Goal: Complete application form: Complete application form

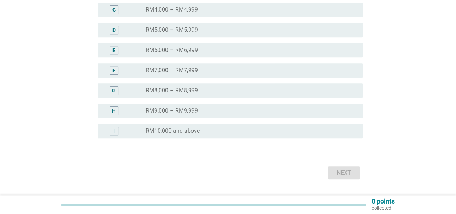
scroll to position [180, 0]
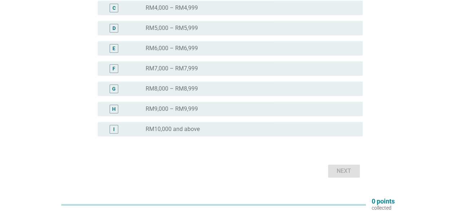
click at [195, 126] on label "RM10,000 and above" at bounding box center [173, 128] width 54 height 7
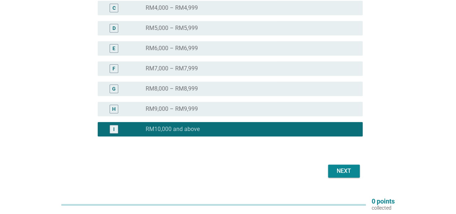
click at [338, 168] on div "Next" at bounding box center [344, 170] width 20 height 9
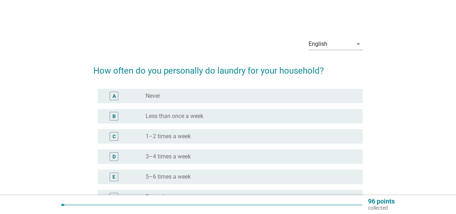
scroll to position [36, 0]
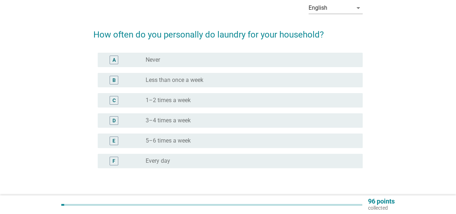
click at [195, 139] on div "radio_button_unchecked 5–6 times a week" at bounding box center [248, 140] width 205 height 7
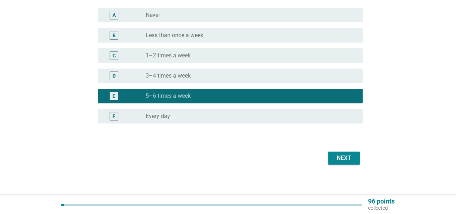
scroll to position [84, 0]
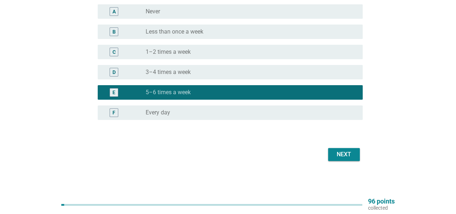
click at [347, 157] on div "Next" at bounding box center [344, 154] width 20 height 9
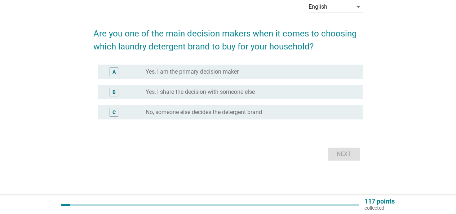
scroll to position [0, 0]
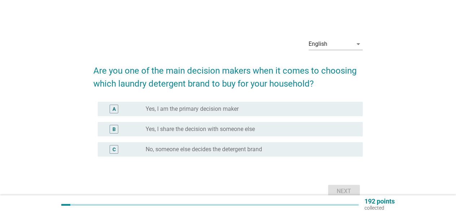
drag, startPoint x: 219, startPoint y: 108, endPoint x: 236, endPoint y: 124, distance: 22.4
click at [220, 110] on label "Yes, I am the primary decision maker" at bounding box center [192, 108] width 93 height 7
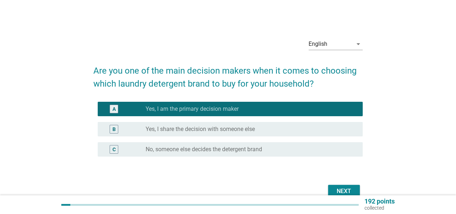
click at [334, 189] on div "Next" at bounding box center [344, 191] width 20 height 9
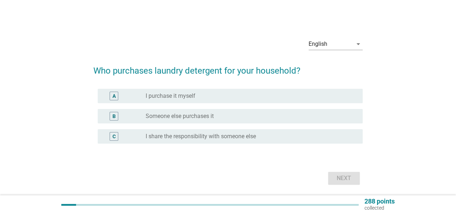
click at [179, 90] on div "A radio_button_unchecked I purchase it myself" at bounding box center [230, 96] width 265 height 14
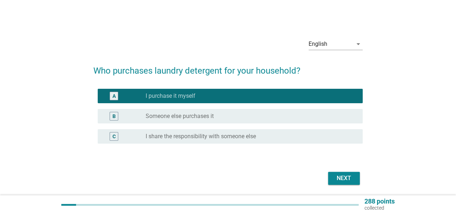
click at [354, 179] on button "Next" at bounding box center [344, 177] width 32 height 13
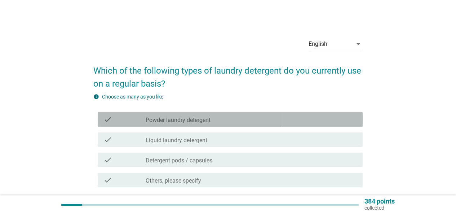
click at [213, 124] on div "check check_box_outline_blank Powder laundry detergent" at bounding box center [230, 119] width 265 height 14
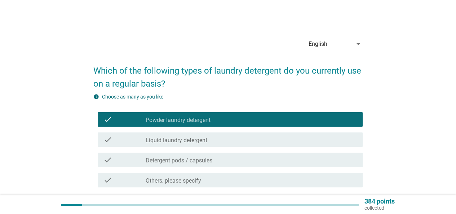
drag, startPoint x: 211, startPoint y: 139, endPoint x: 215, endPoint y: 142, distance: 5.1
click at [213, 141] on div "check_box_outline_blank Liquid laundry detergent" at bounding box center [251, 139] width 211 height 9
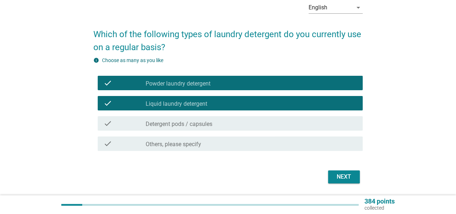
scroll to position [59, 0]
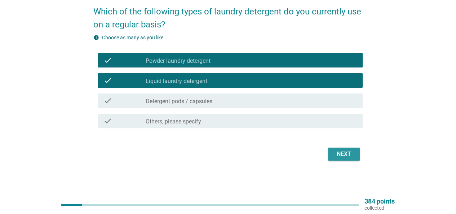
click at [336, 155] on div "Next" at bounding box center [344, 154] width 20 height 9
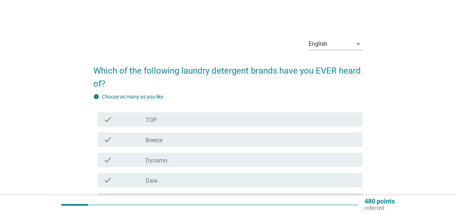
click at [190, 122] on div "check_box_outline_blank TOP" at bounding box center [251, 119] width 211 height 9
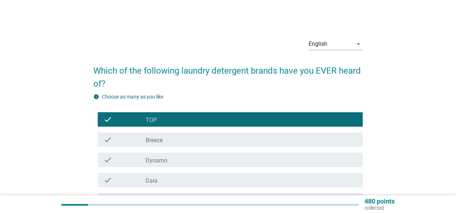
drag, startPoint x: 191, startPoint y: 138, endPoint x: 191, endPoint y: 144, distance: 5.4
click at [191, 138] on div "check_box_outline_blank Breeze" at bounding box center [251, 139] width 211 height 9
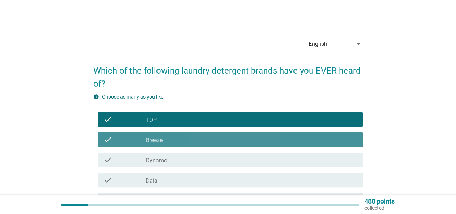
click at [190, 155] on div "check check_box_outline_blank Dynamo" at bounding box center [230, 159] width 265 height 14
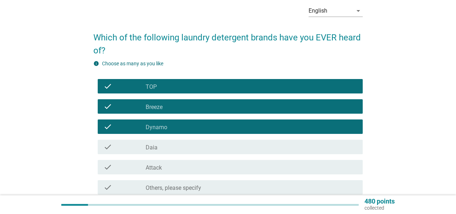
scroll to position [72, 0]
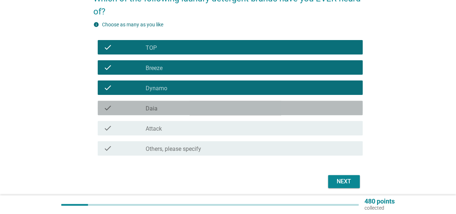
click at [191, 112] on div "check_box_outline_blank Daia" at bounding box center [251, 107] width 211 height 9
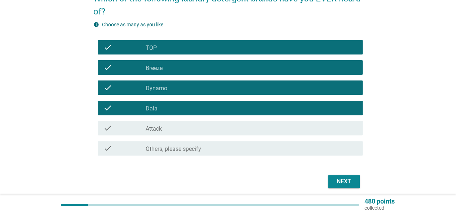
drag, startPoint x: 189, startPoint y: 126, endPoint x: 264, endPoint y: 157, distance: 80.8
click at [189, 126] on div "check_box_outline_blank Attack" at bounding box center [251, 128] width 211 height 9
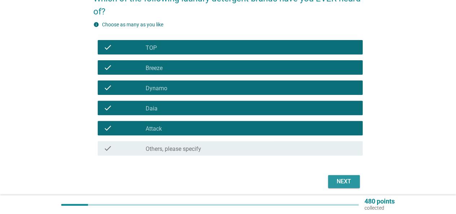
click at [344, 178] on div "Next" at bounding box center [344, 181] width 20 height 9
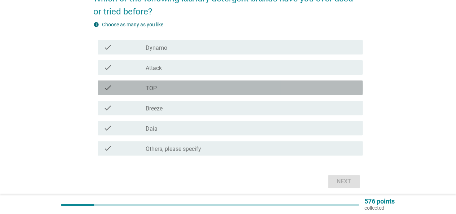
click at [176, 88] on div "check_box_outline_blank TOP" at bounding box center [251, 87] width 211 height 9
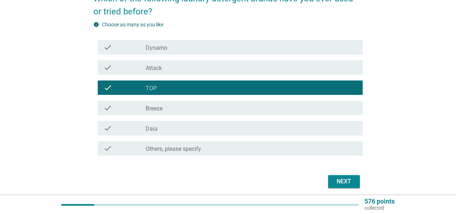
click at [181, 110] on div "check_box_outline_blank Breeze" at bounding box center [251, 107] width 211 height 9
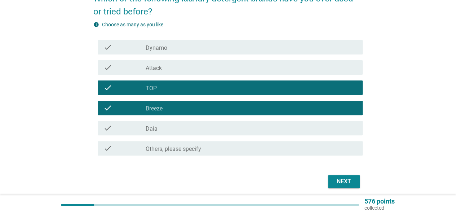
click at [340, 187] on button "Next" at bounding box center [344, 181] width 32 height 13
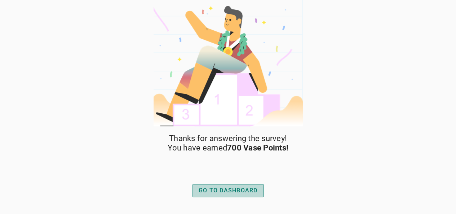
click at [237, 194] on div "GO TO DASHBOARD" at bounding box center [227, 190] width 59 height 9
